Goal: Transaction & Acquisition: Subscribe to service/newsletter

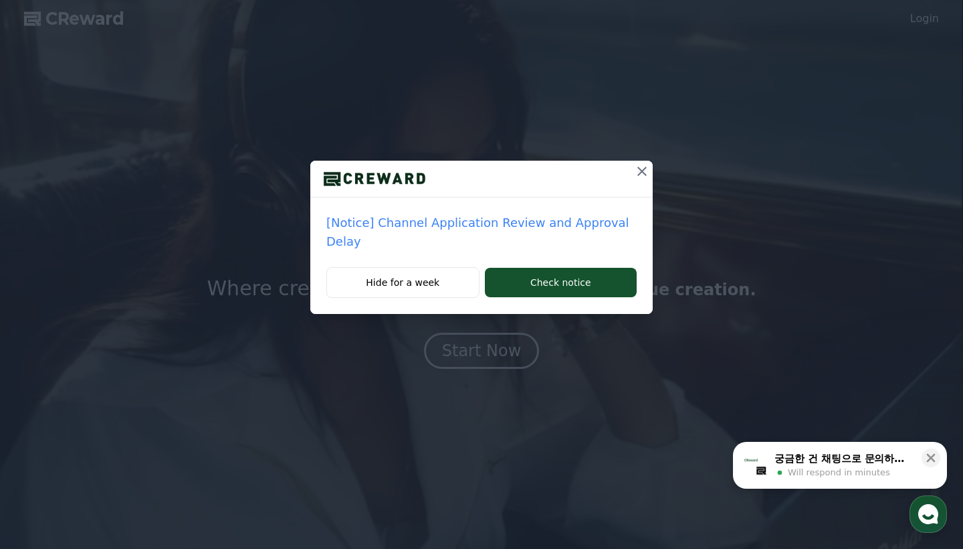
click at [639, 169] on icon at bounding box center [642, 171] width 16 height 16
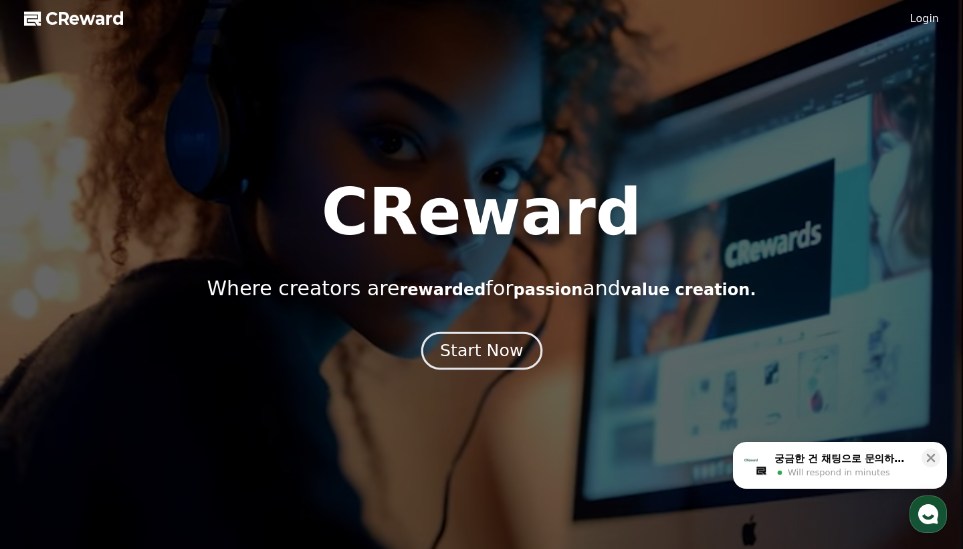
click at [493, 352] on div "Start Now" at bounding box center [481, 350] width 83 height 23
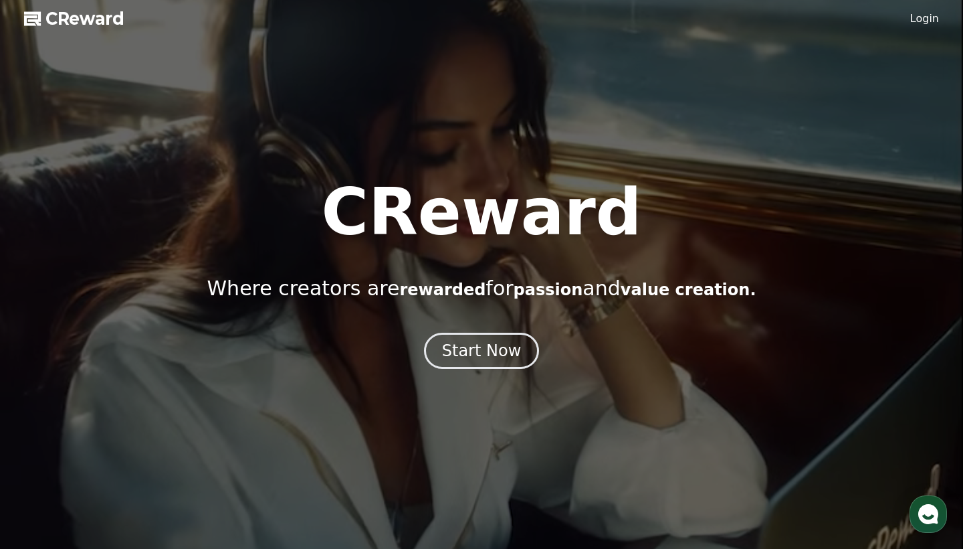
click at [54, 20] on span "CReward" at bounding box center [84, 18] width 79 height 21
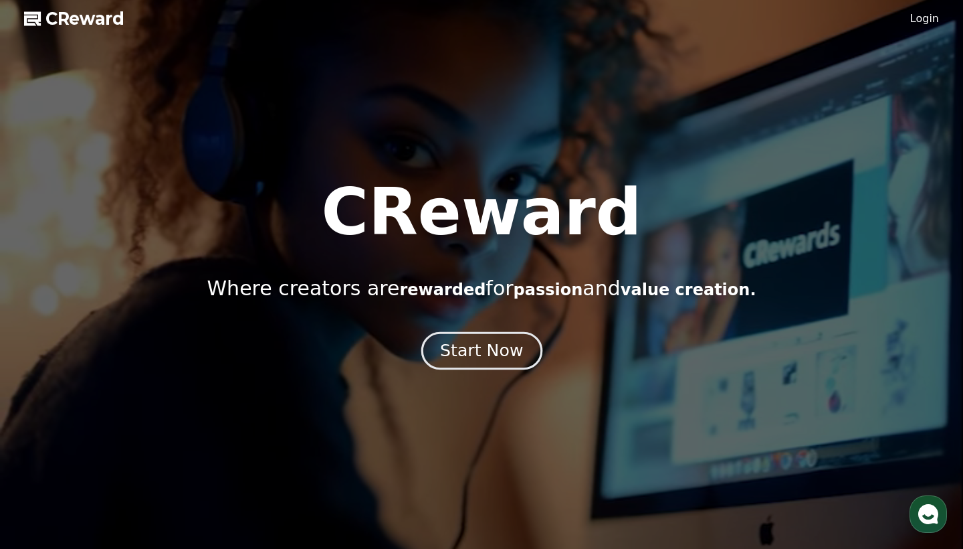
click at [511, 357] on div "Start Now" at bounding box center [481, 350] width 83 height 23
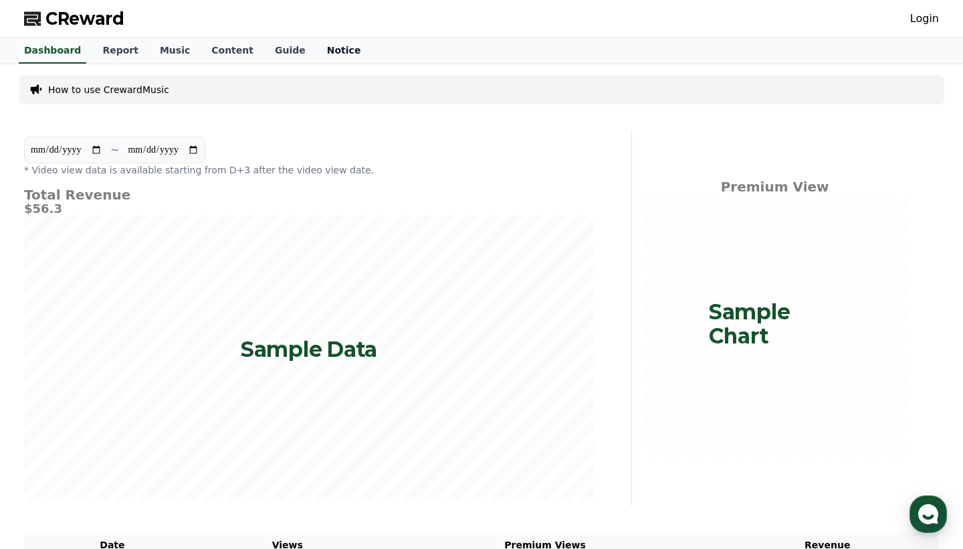
click at [316, 49] on link "Notice" at bounding box center [344, 50] width 56 height 25
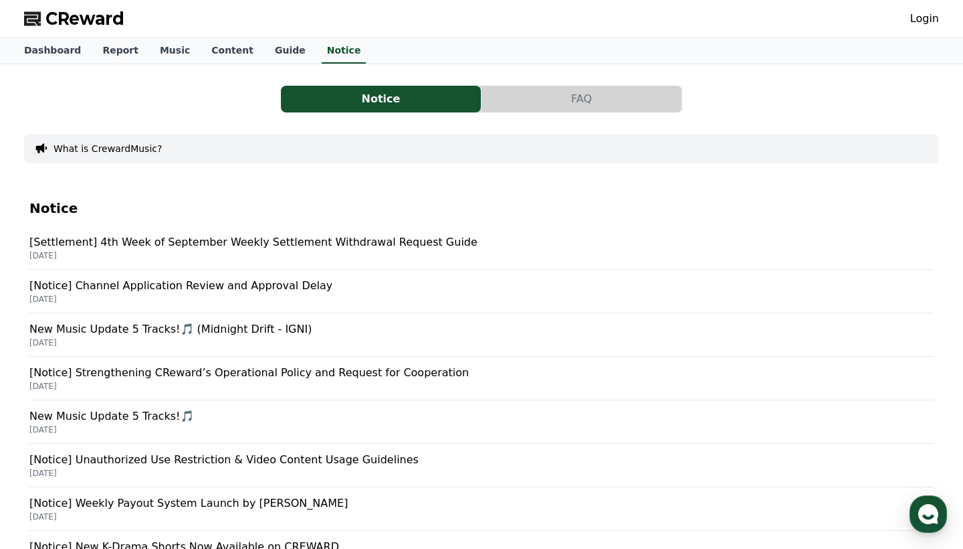
click at [262, 20] on div "CReward Login" at bounding box center [481, 18] width 937 height 37
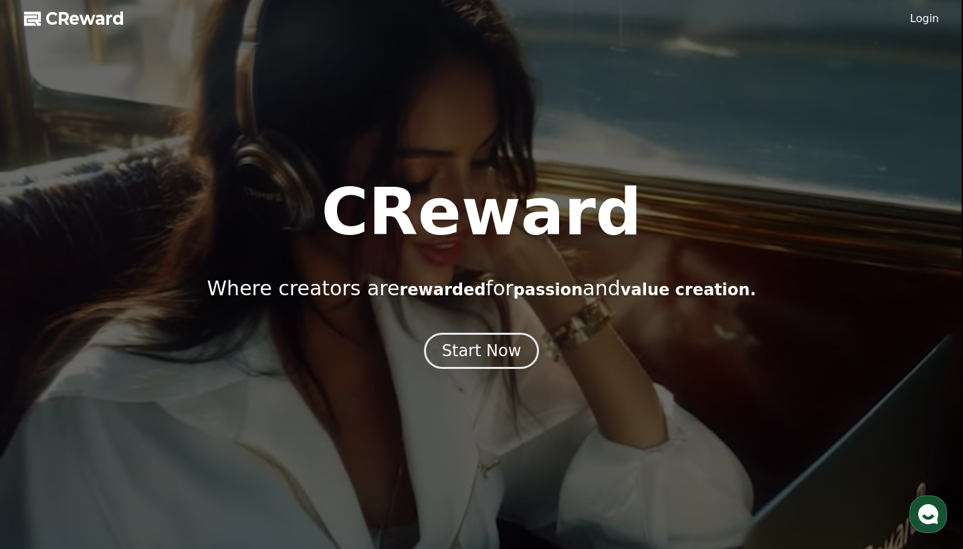
click at [923, 21] on link "Login" at bounding box center [925, 19] width 29 height 16
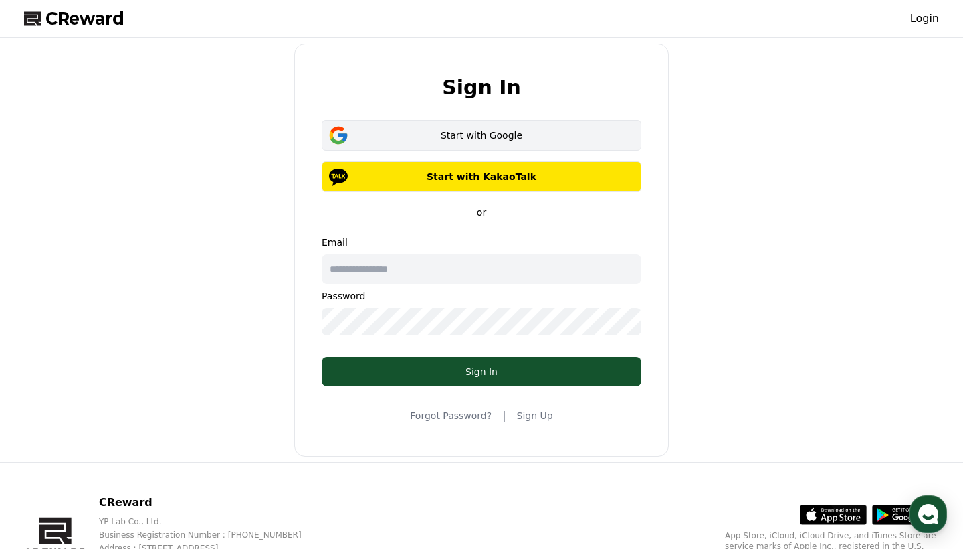
click at [494, 134] on div "Start with Google" at bounding box center [481, 134] width 281 height 13
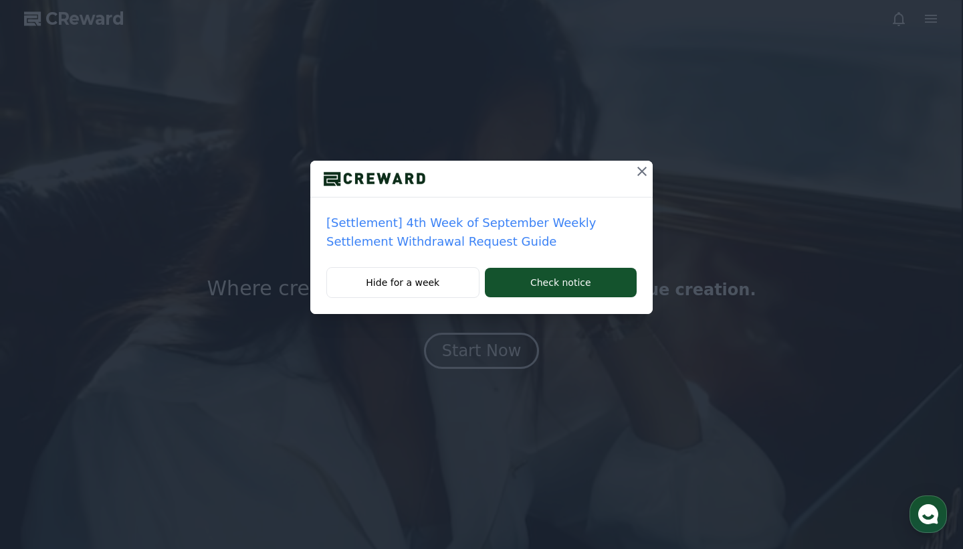
click at [641, 170] on icon at bounding box center [642, 171] width 9 height 9
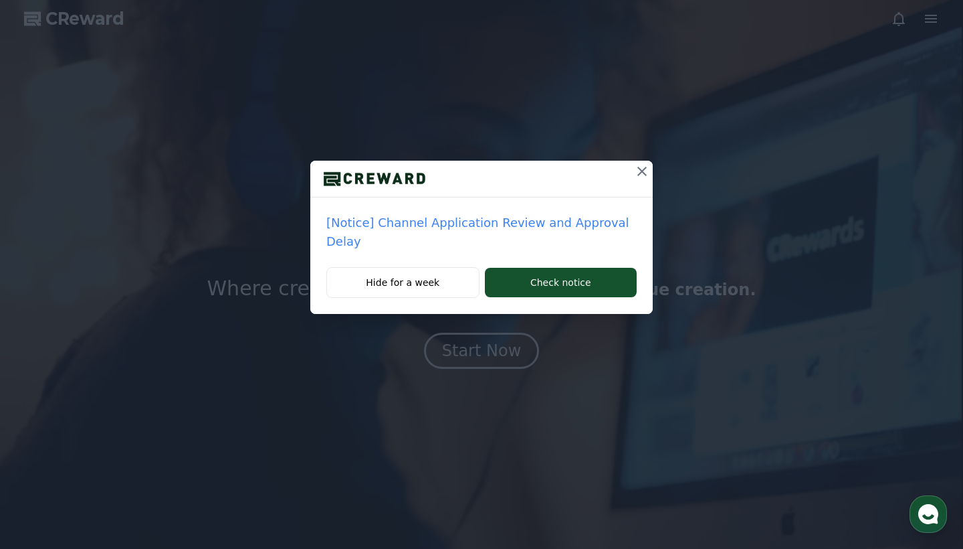
click at [641, 170] on icon at bounding box center [642, 171] width 16 height 16
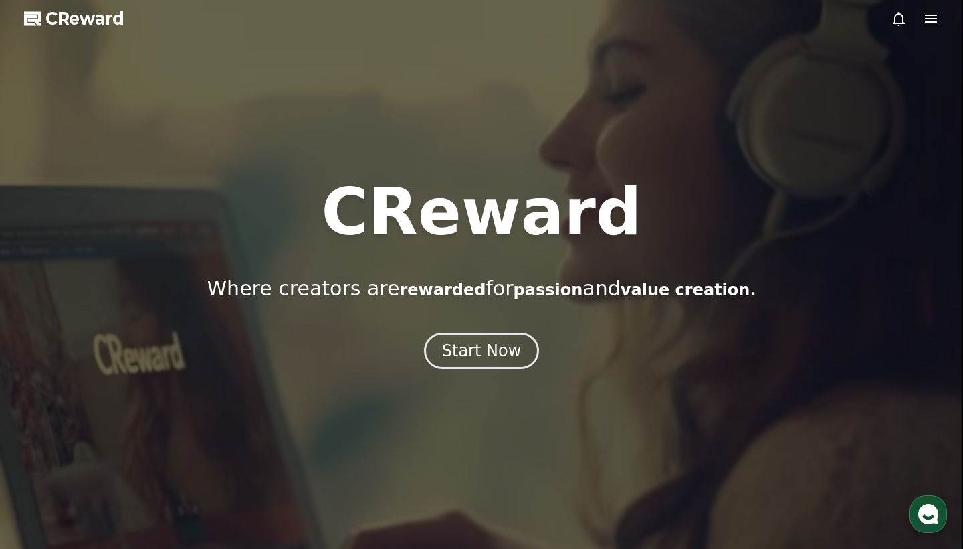
click at [899, 22] on icon at bounding box center [899, 19] width 16 height 16
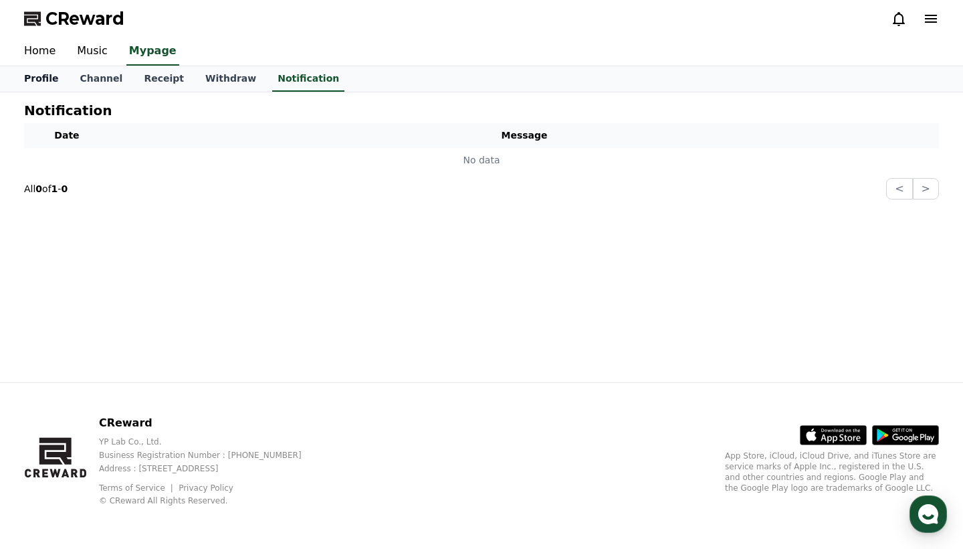
click at [47, 75] on link "Profile" at bounding box center [41, 78] width 56 height 25
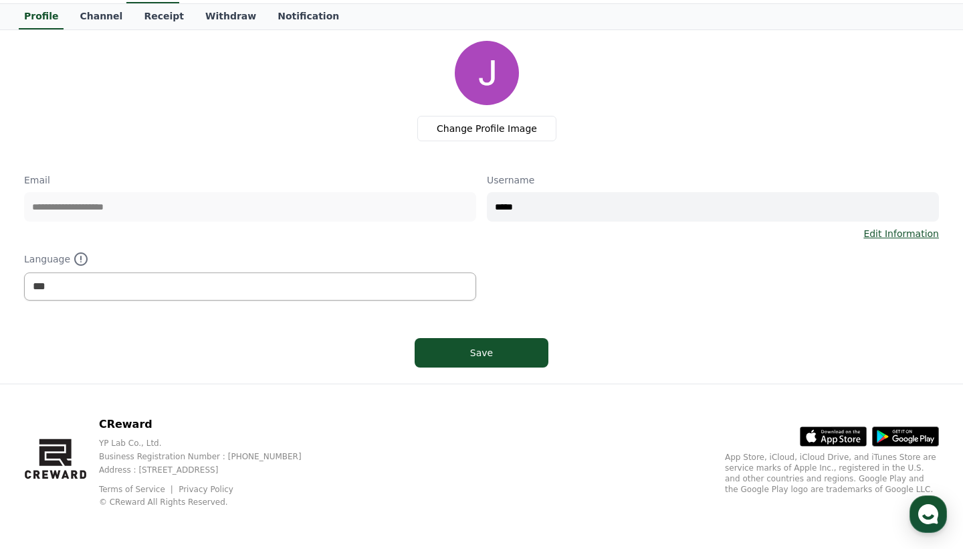
scroll to position [62, 0]
select select "**********"
click at [539, 206] on input "*****" at bounding box center [713, 207] width 452 height 29
type input "*"
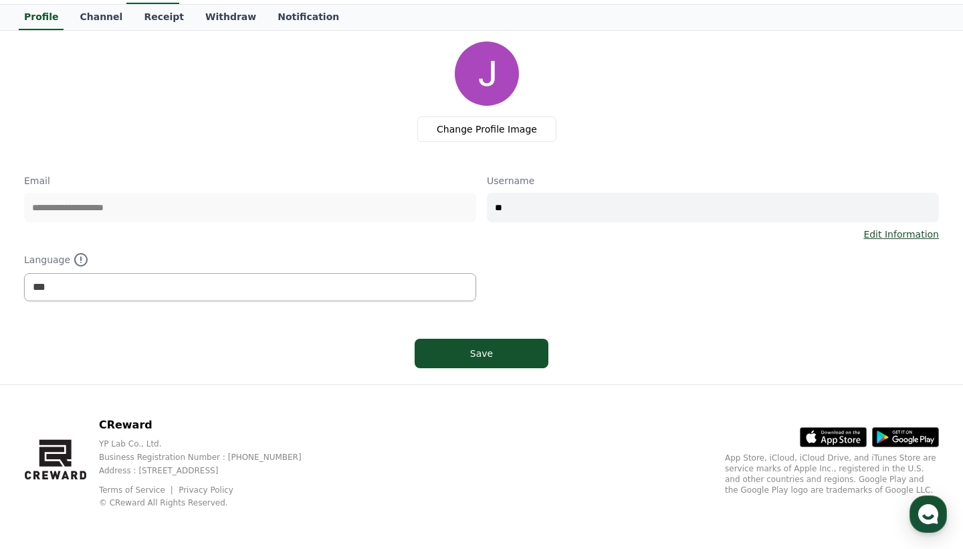
type input "*"
click at [893, 233] on link "Edit Information" at bounding box center [902, 233] width 76 height 13
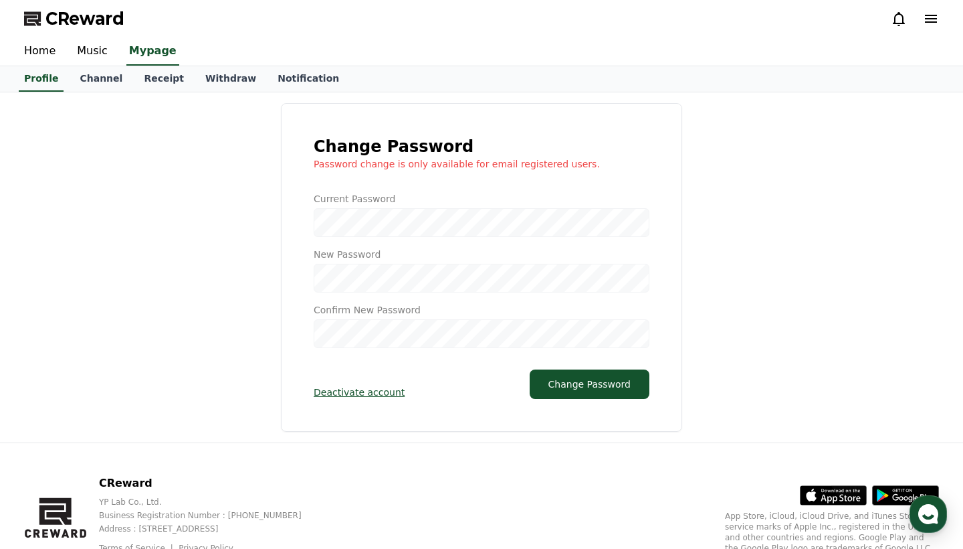
click at [926, 19] on icon at bounding box center [931, 19] width 12 height 8
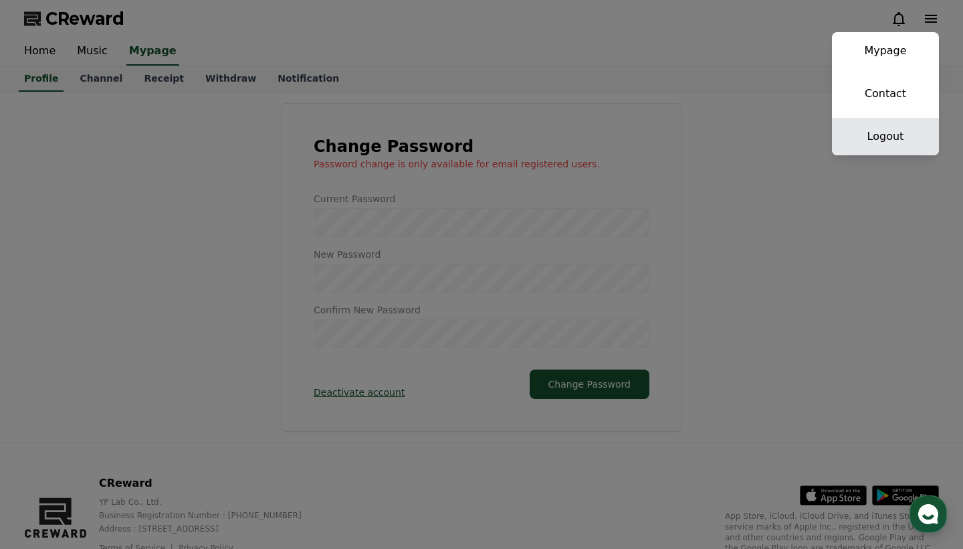
click at [880, 138] on link "Logout" at bounding box center [885, 136] width 107 height 37
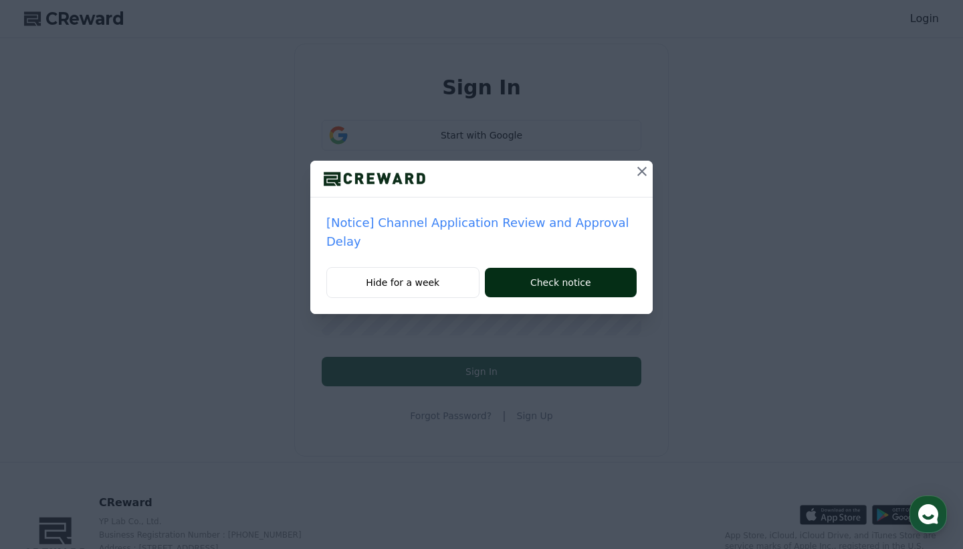
click at [567, 268] on button "Check notice" at bounding box center [561, 282] width 152 height 29
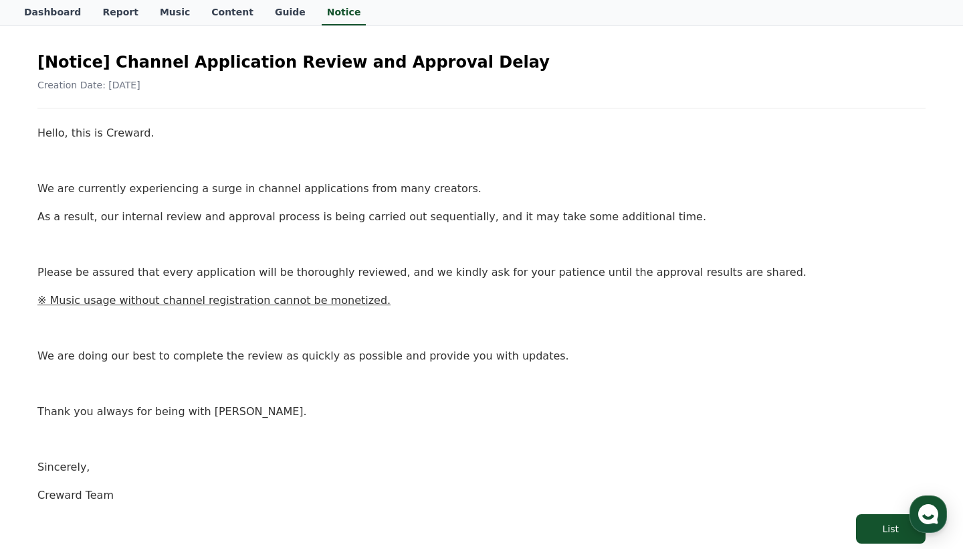
scroll to position [109, 0]
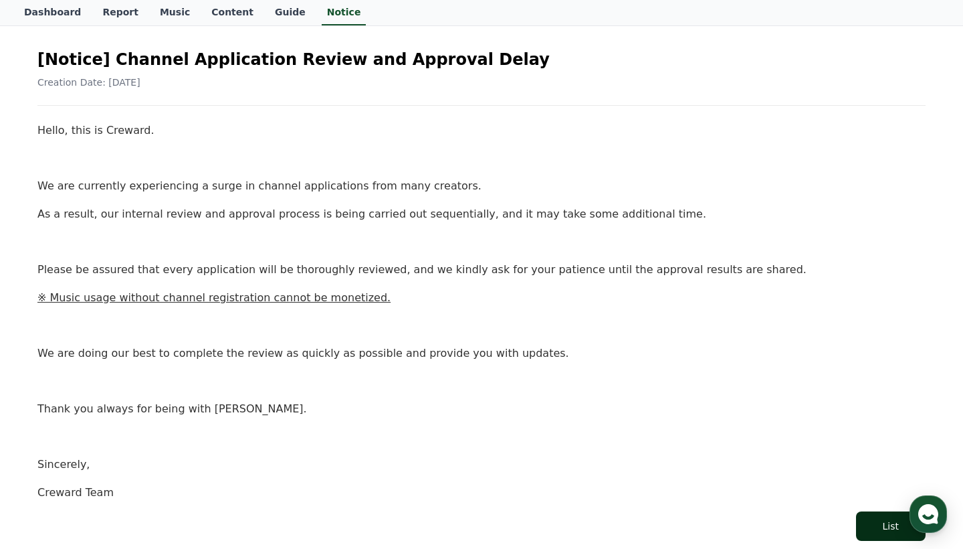
click at [888, 523] on div "List" at bounding box center [891, 525] width 16 height 13
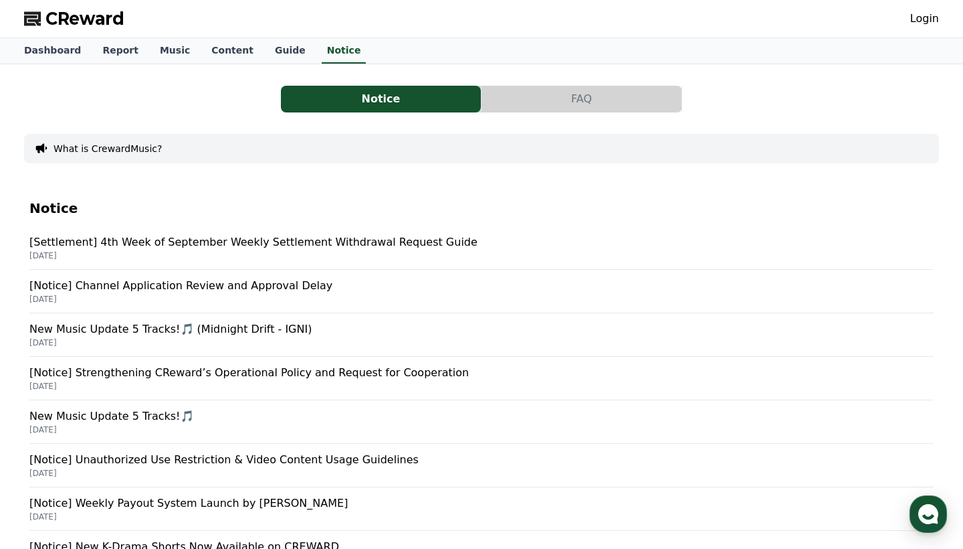
click at [337, 242] on p "[Settlement] 4th Week of September Weekly Settlement Withdrawal Request Guide" at bounding box center [481, 242] width 905 height 16
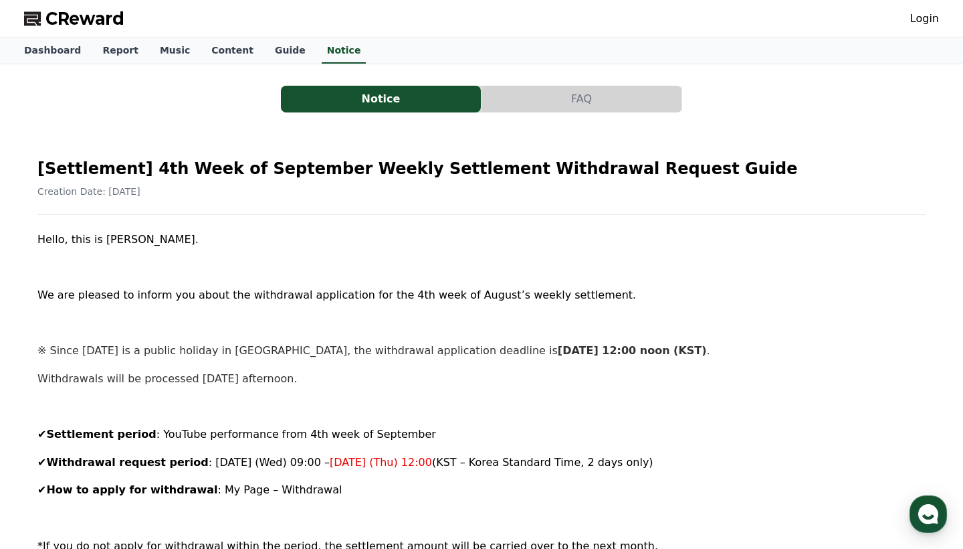
click at [921, 18] on link "Login" at bounding box center [925, 19] width 29 height 16
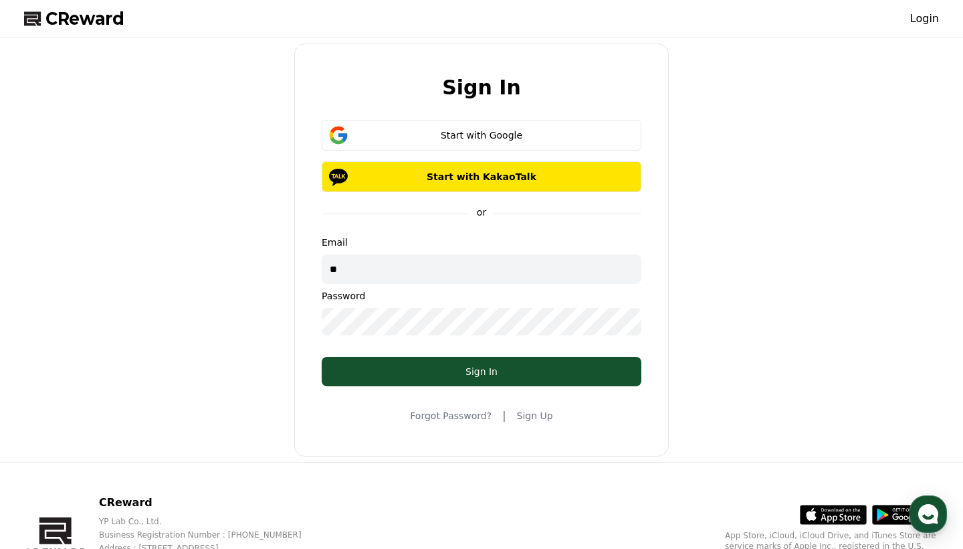
type input "*"
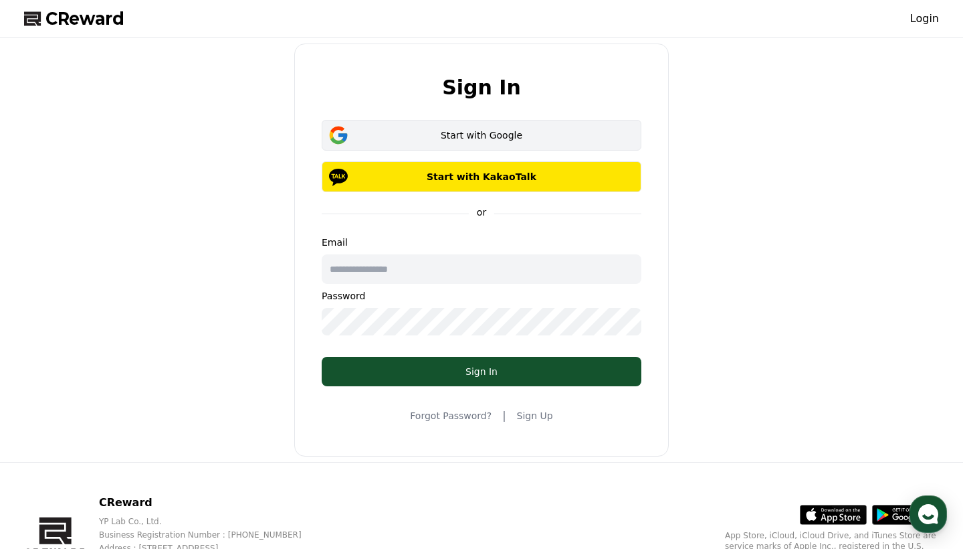
click at [422, 136] on div "Start with Google" at bounding box center [481, 134] width 281 height 13
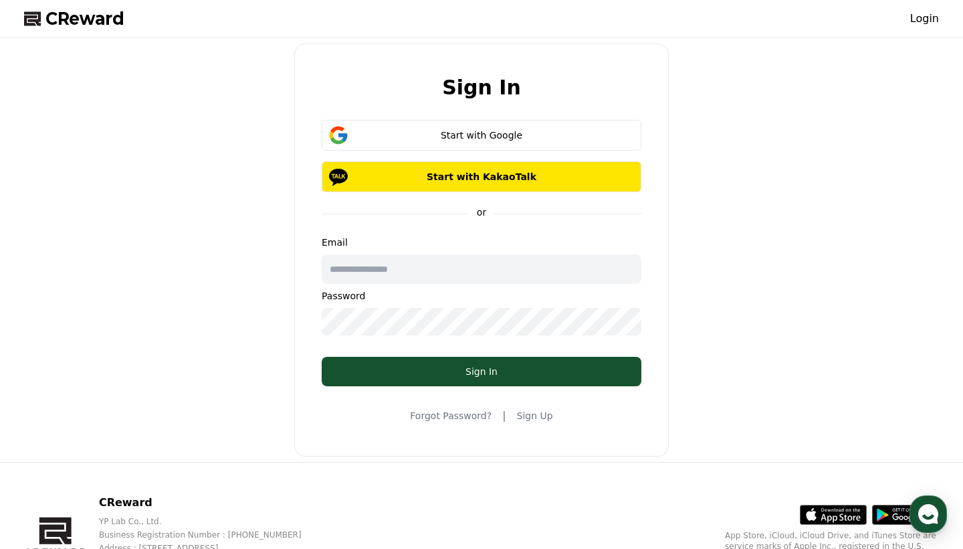
click at [371, 269] on input "text" at bounding box center [482, 268] width 320 height 29
type input "**********"
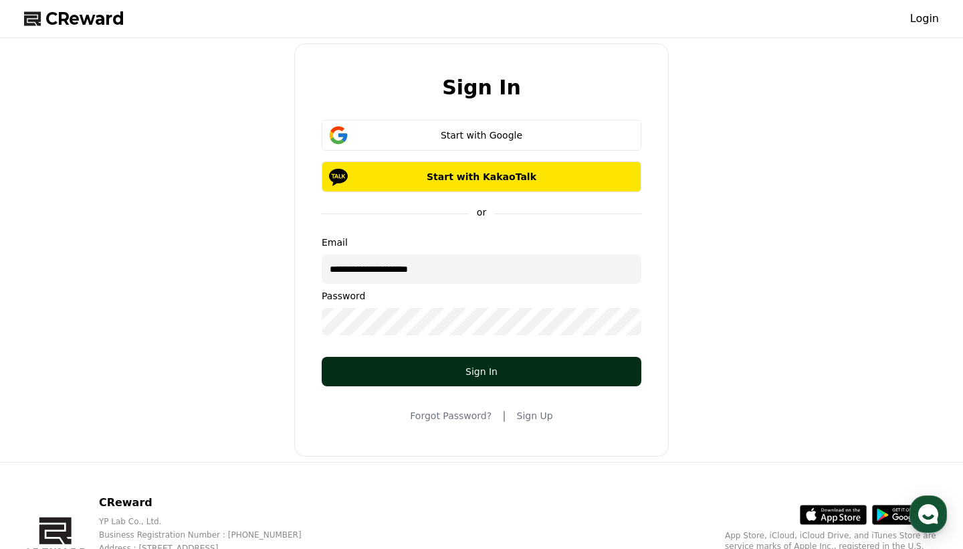
click at [482, 369] on div "Sign In" at bounding box center [482, 371] width 266 height 13
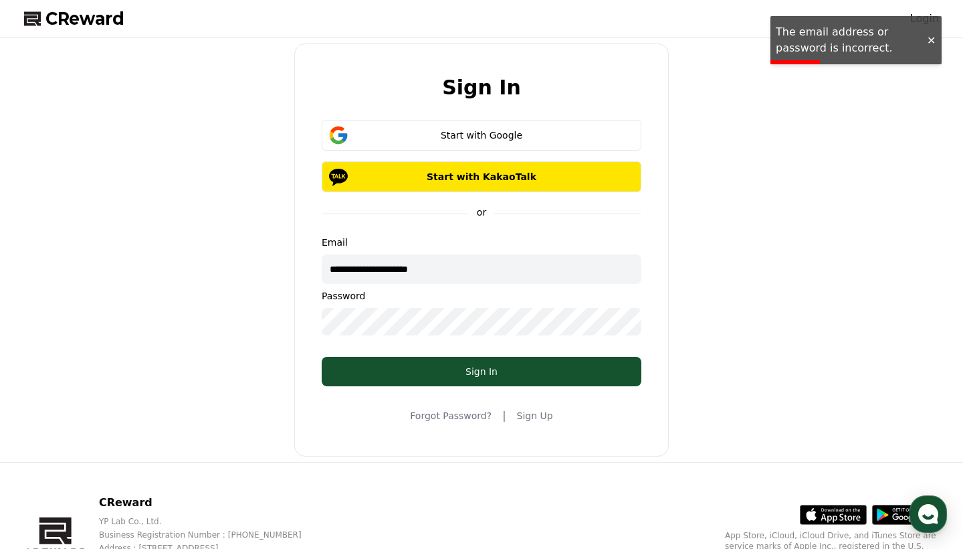
click at [935, 35] on div at bounding box center [931, 40] width 21 height 13
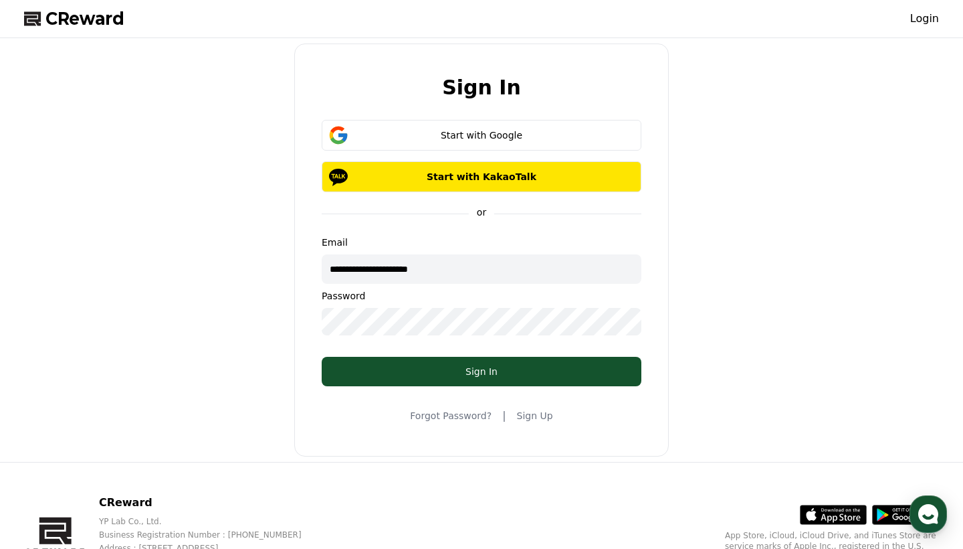
click at [530, 415] on link "Sign Up" at bounding box center [535, 415] width 36 height 13
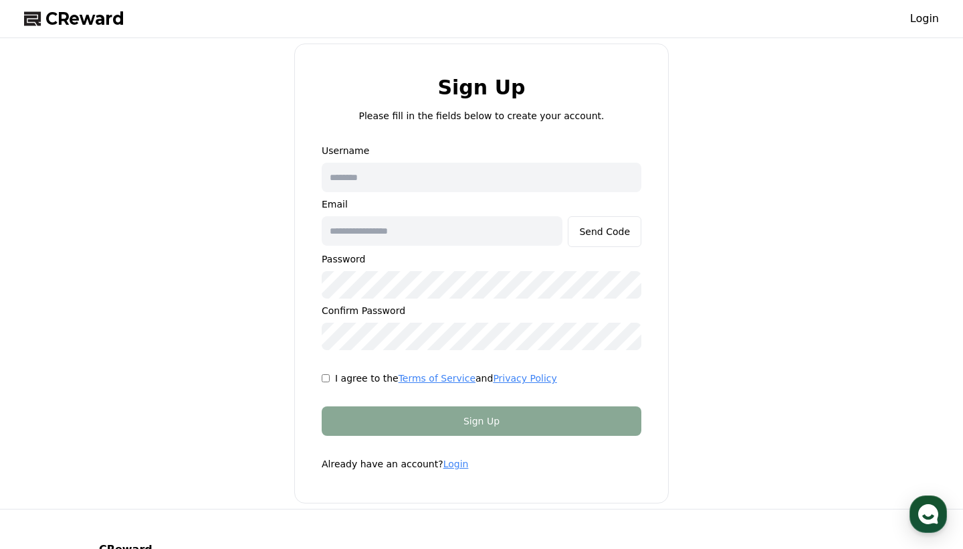
click at [406, 183] on input "text" at bounding box center [482, 177] width 320 height 29
type input "**********"
click at [420, 229] on input "text" at bounding box center [442, 230] width 241 height 29
type input "**********"
click at [609, 234] on div "Send Code" at bounding box center [604, 231] width 51 height 13
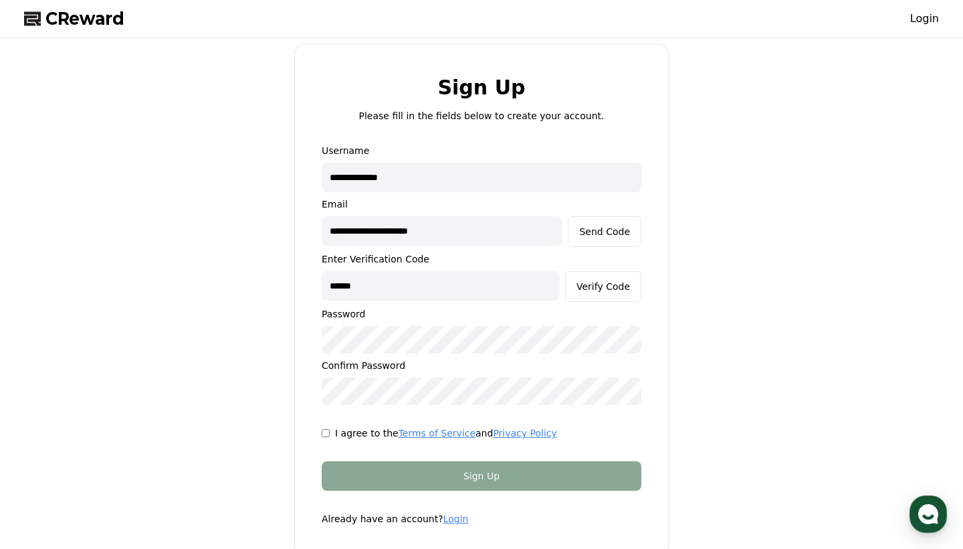
type input "******"
click at [604, 286] on div "Verify Code" at bounding box center [604, 286] width 54 height 13
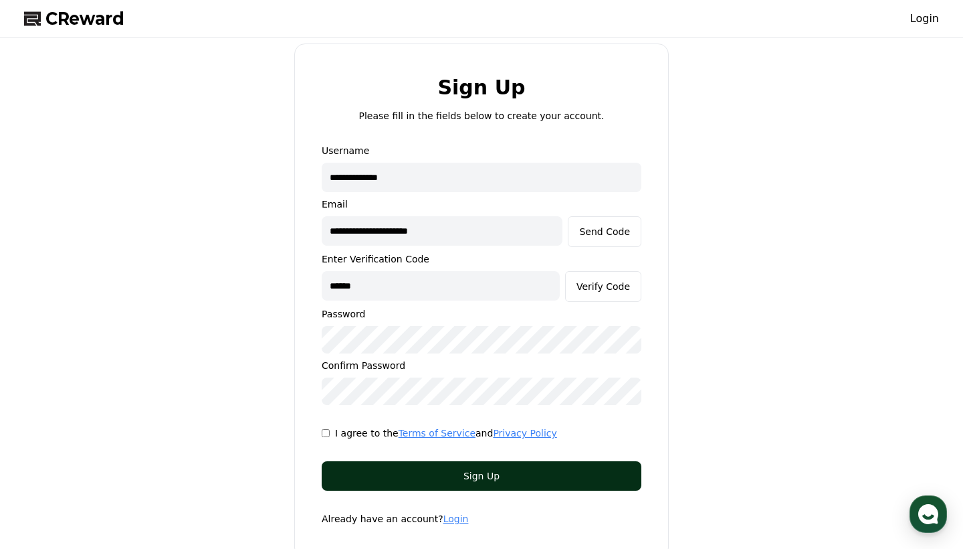
click at [476, 476] on div "Sign Up" at bounding box center [482, 475] width 266 height 13
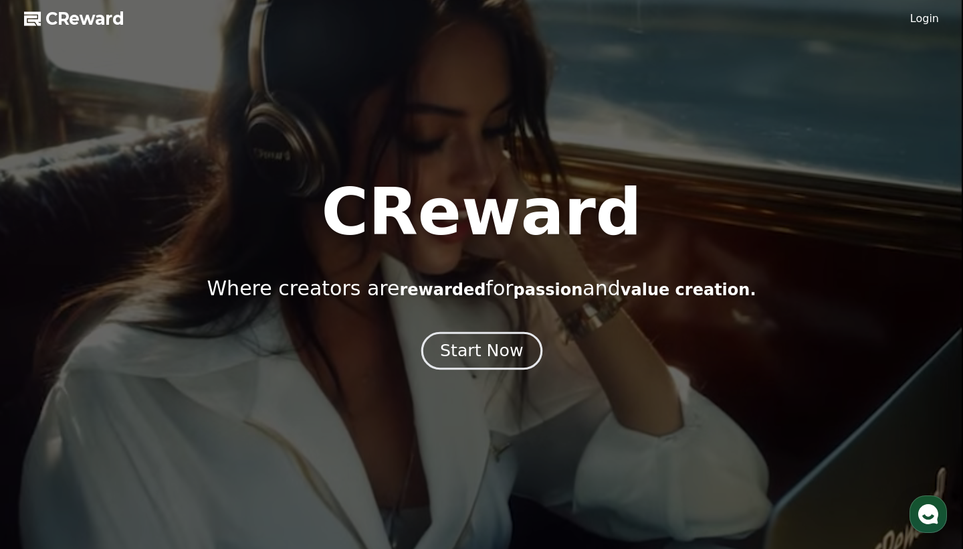
click at [470, 355] on div "Start Now" at bounding box center [481, 350] width 83 height 23
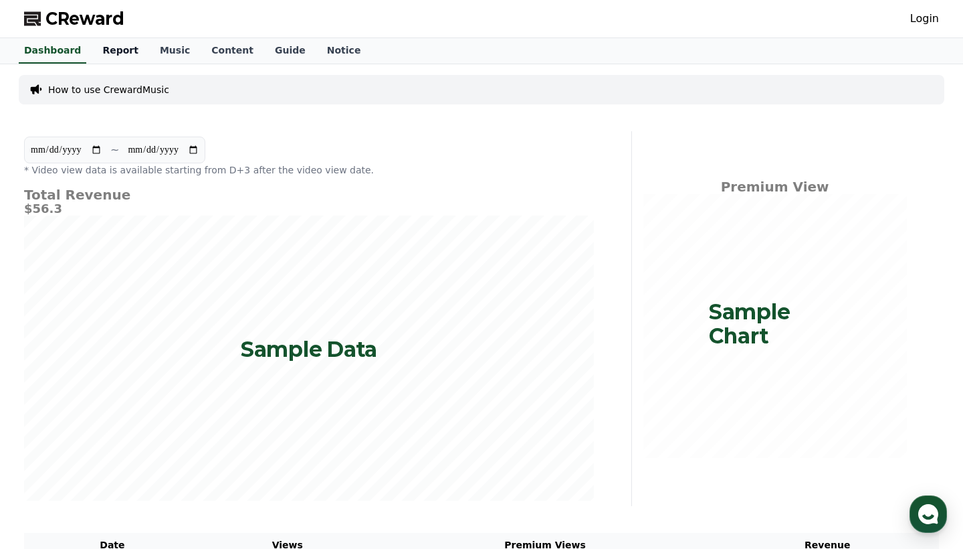
click at [116, 54] on link "Report" at bounding box center [121, 50] width 58 height 25
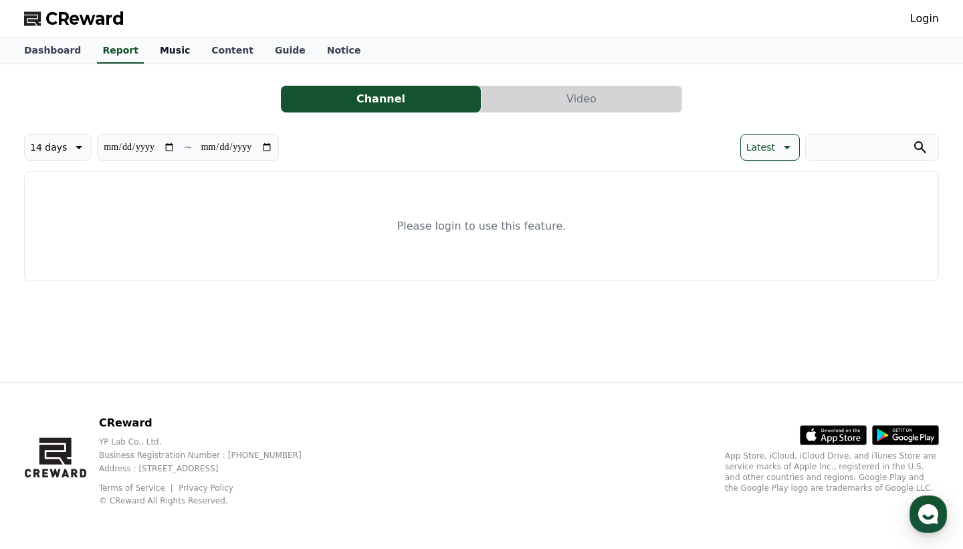
click at [160, 52] on link "Music" at bounding box center [175, 50] width 52 height 25
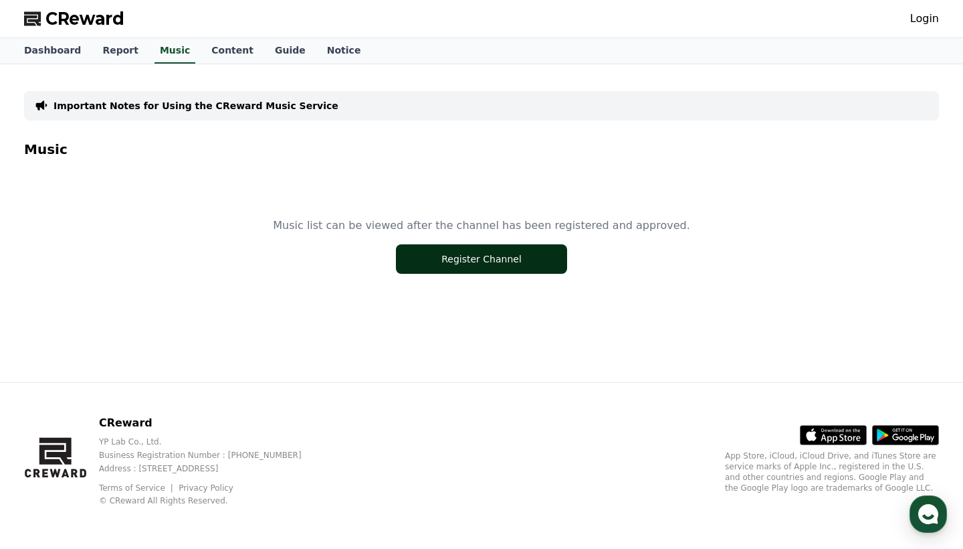
click at [478, 260] on button "Register Channel" at bounding box center [481, 258] width 171 height 29
